Goal: Information Seeking & Learning: Learn about a topic

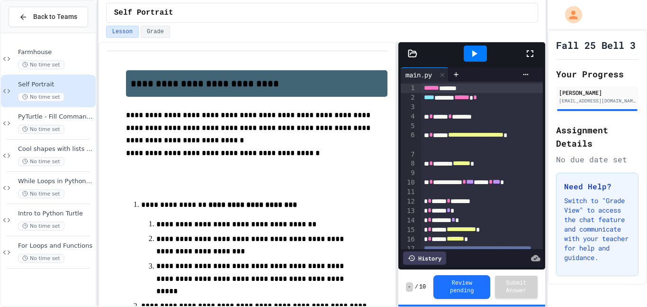
click at [539, 47] on div at bounding box center [535, 54] width 21 height 26
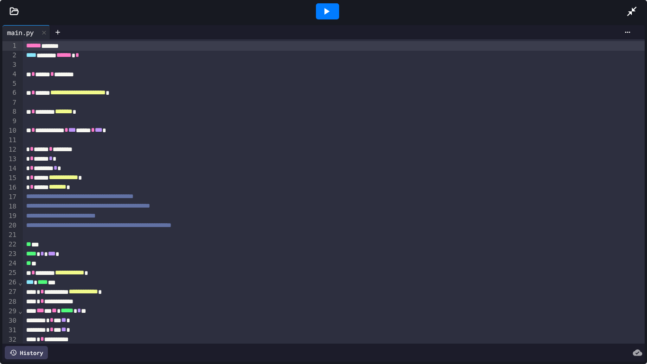
click at [334, 9] on div at bounding box center [327, 11] width 23 height 16
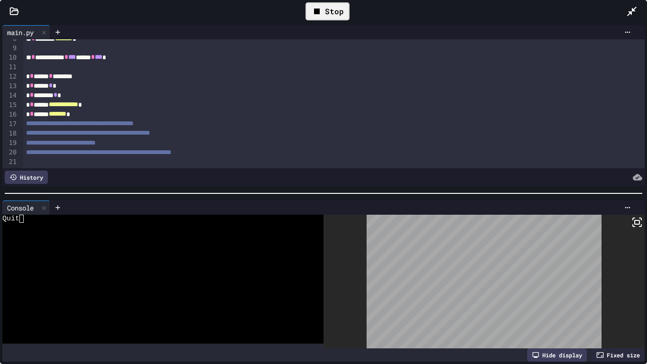
scroll to position [76, 0]
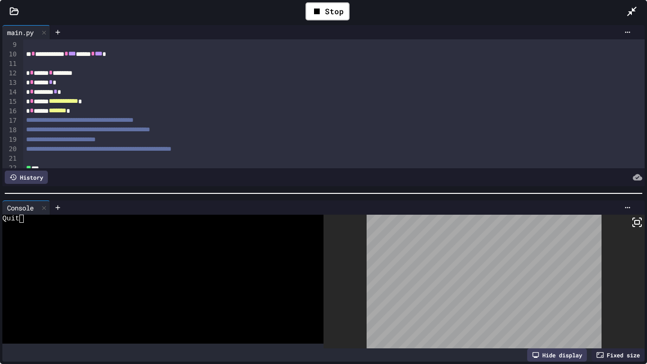
click at [626, 130] on div "**********" at bounding box center [334, 129] width 623 height 9
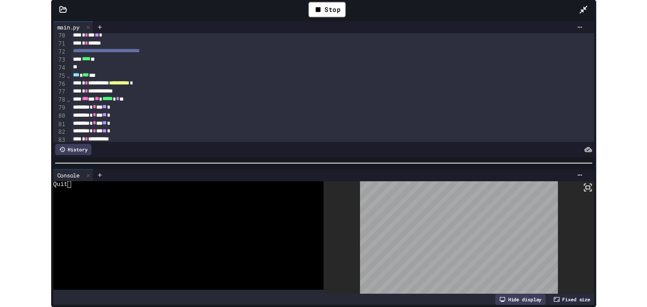
scroll to position [703, 0]
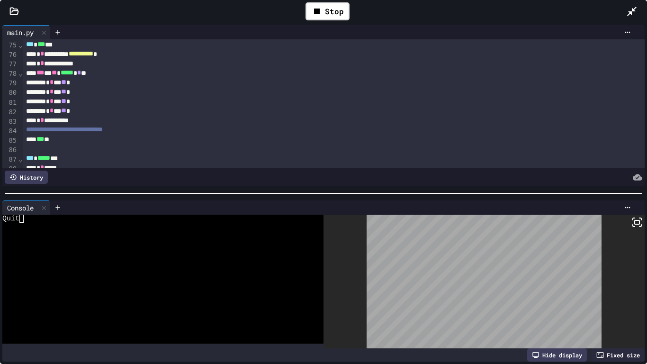
click at [633, 9] on icon at bounding box center [631, 11] width 9 height 9
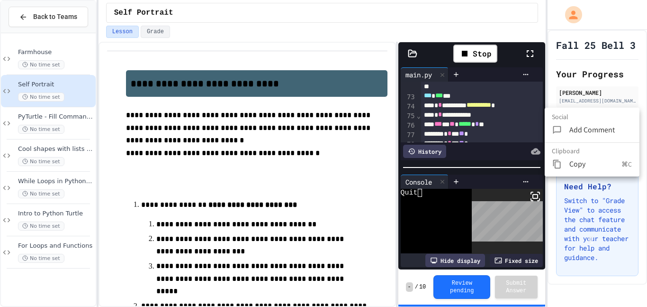
scroll to position [731, 0]
click at [18, 212] on div at bounding box center [323, 153] width 647 height 307
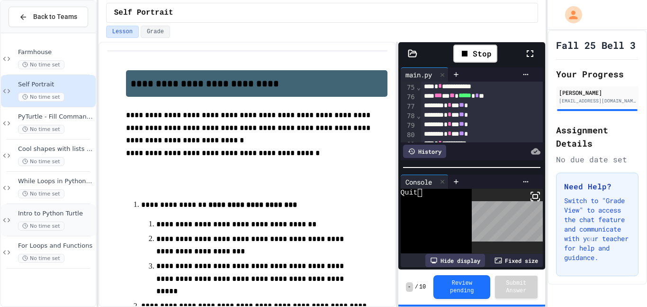
click at [21, 210] on span "Intro to Python Turtle" at bounding box center [56, 213] width 76 height 8
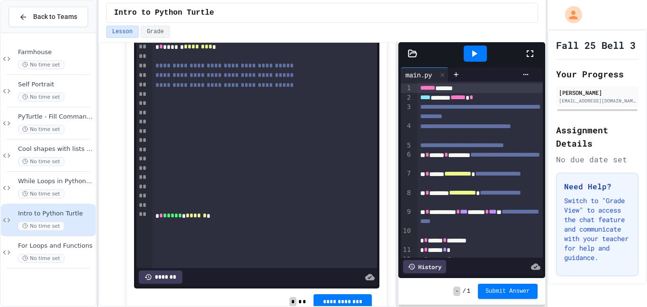
scroll to position [2336, 0]
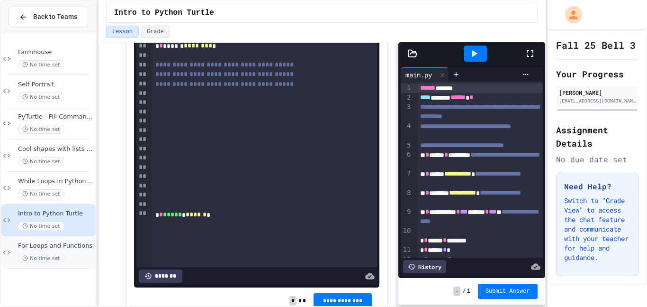
click at [64, 265] on div "For Loops and Functions No time set" at bounding box center [48, 252] width 95 height 32
